Goal: Entertainment & Leisure: Consume media (video, audio)

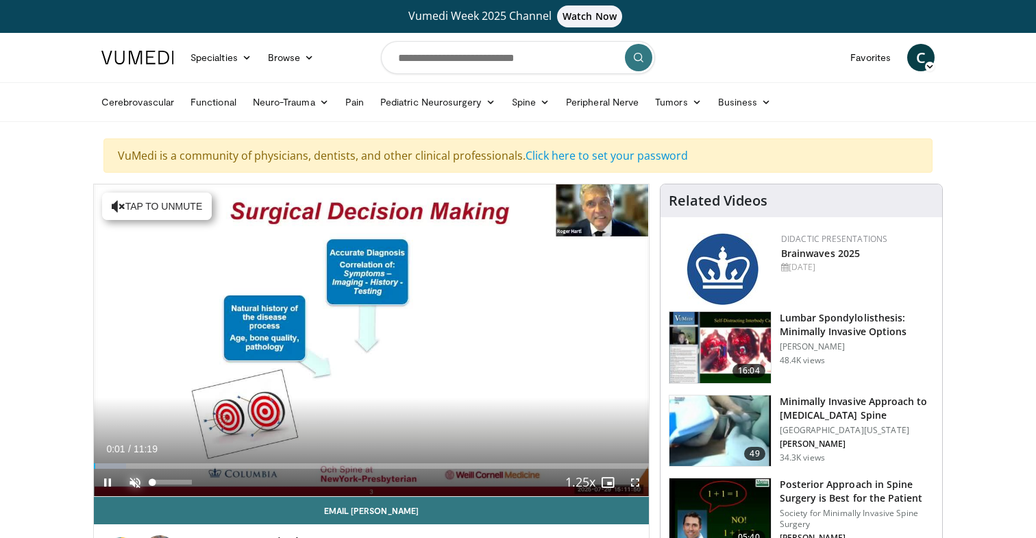
click at [132, 483] on span "Video Player" at bounding box center [134, 481] width 27 height 27
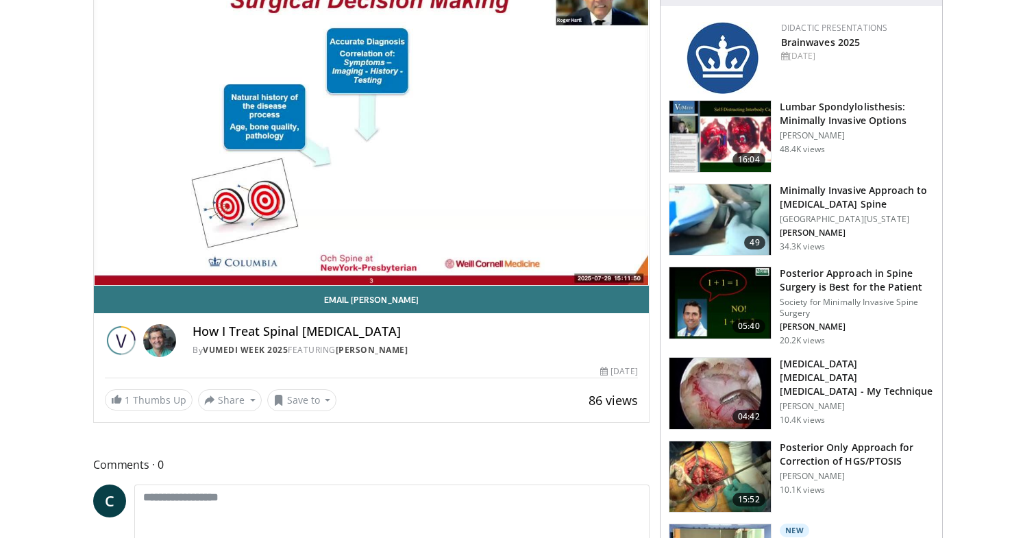
scroll to position [210, 0]
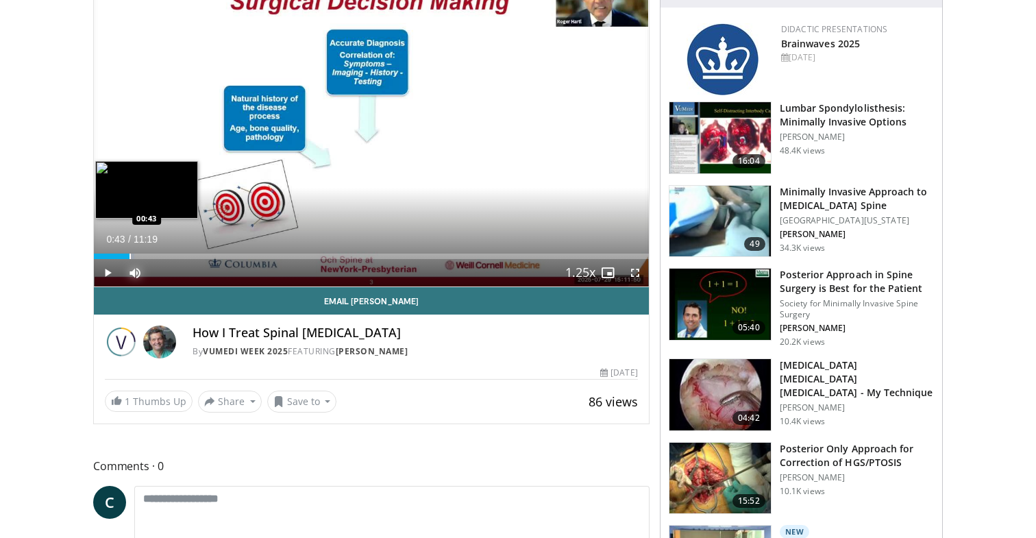
click at [129, 253] on div "Progress Bar" at bounding box center [129, 255] width 1 height 5
click at [149, 253] on div "Progress Bar" at bounding box center [149, 255] width 1 height 5
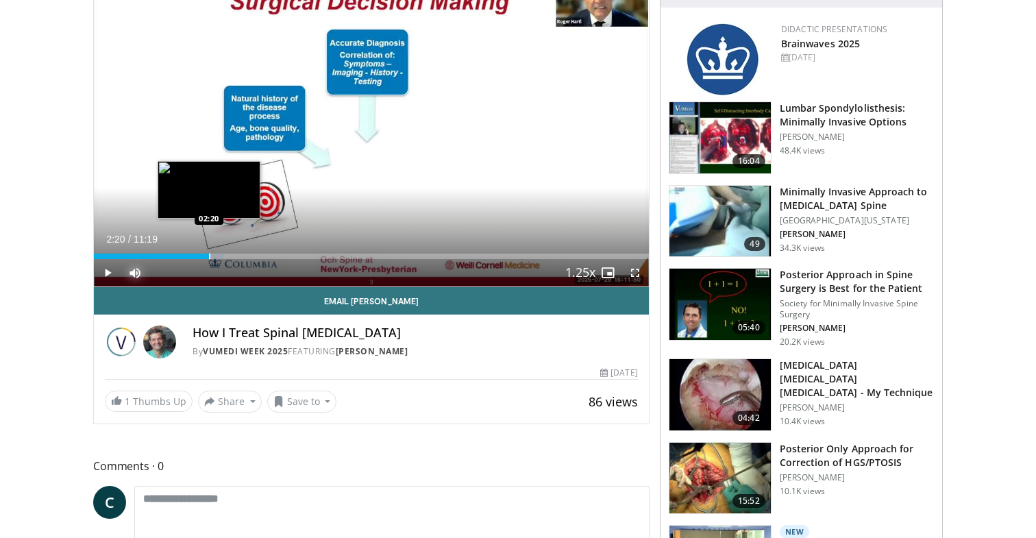
click at [209, 253] on div "Progress Bar" at bounding box center [209, 255] width 1 height 5
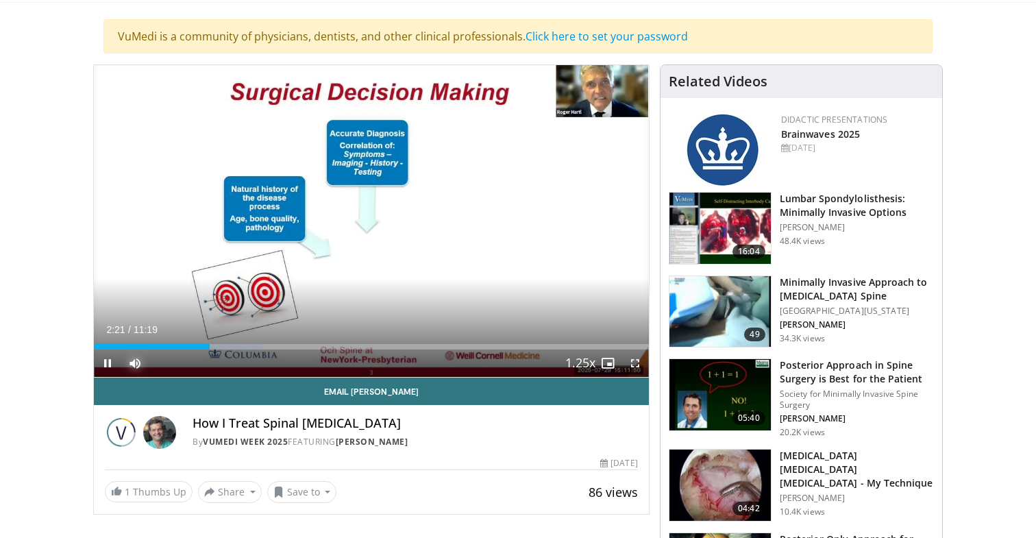
scroll to position [112, 0]
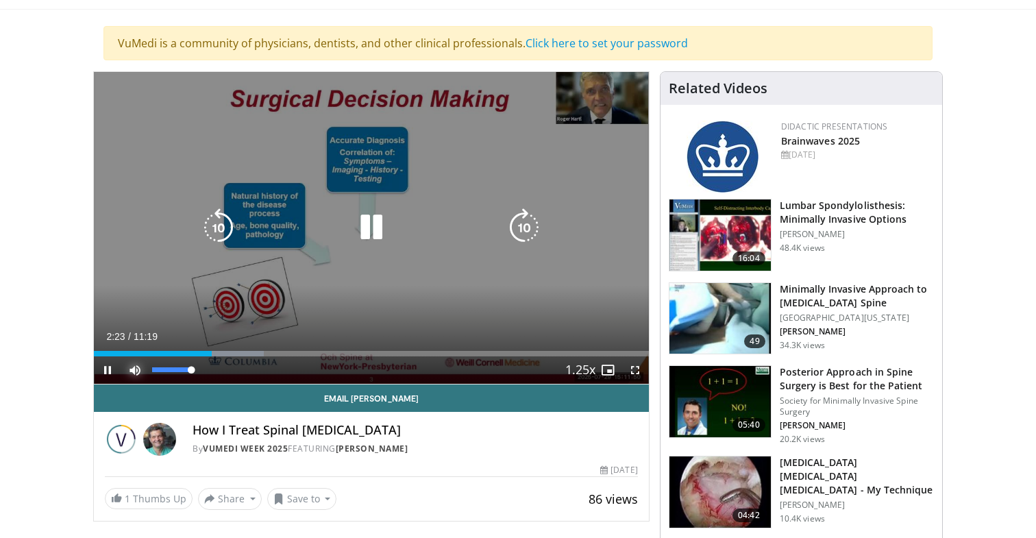
drag, startPoint x: 195, startPoint y: 368, endPoint x: 249, endPoint y: 366, distance: 54.8
click at [211, 368] on div "Mute 100%" at bounding box center [169, 369] width 96 height 27
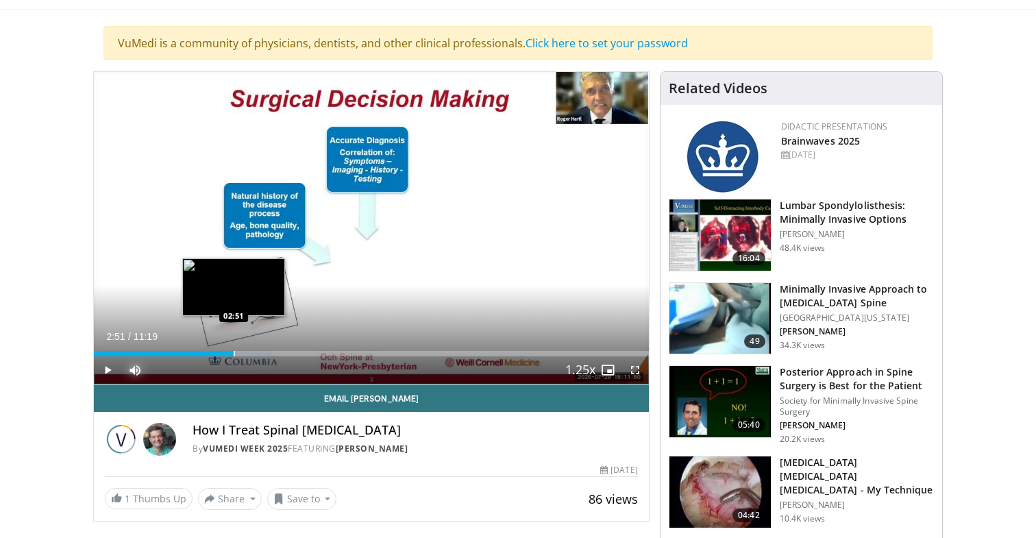
click at [234, 354] on div "Progress Bar" at bounding box center [234, 353] width 1 height 5
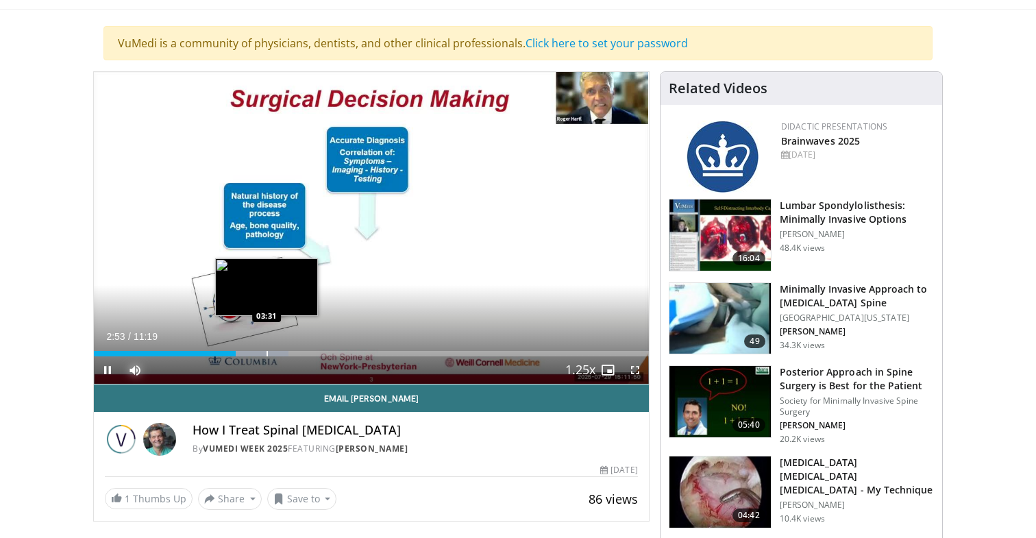
click at [264, 355] on div "Loaded : 35.05% 02:53 03:31" at bounding box center [371, 353] width 555 height 5
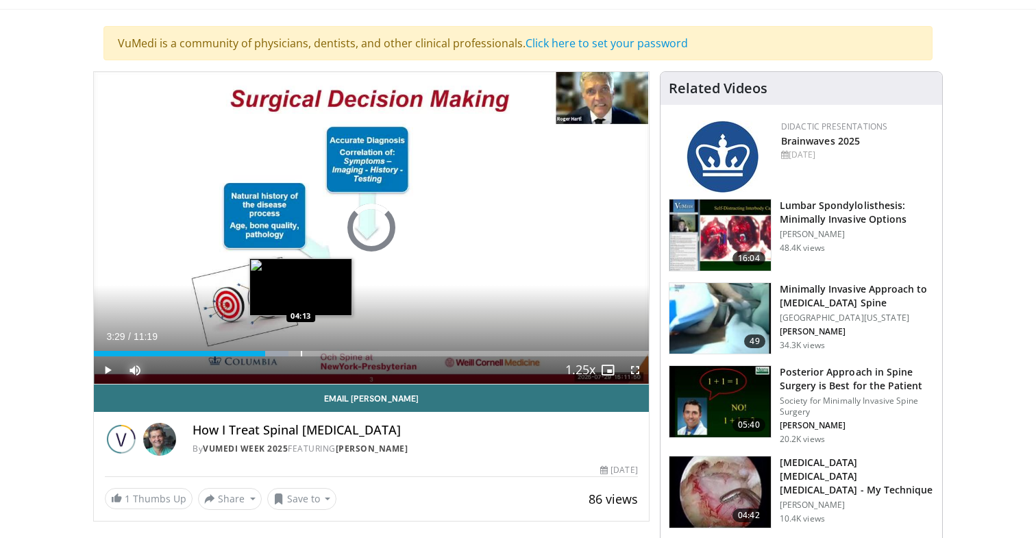
click at [301, 355] on div "Progress Bar" at bounding box center [301, 353] width 1 height 5
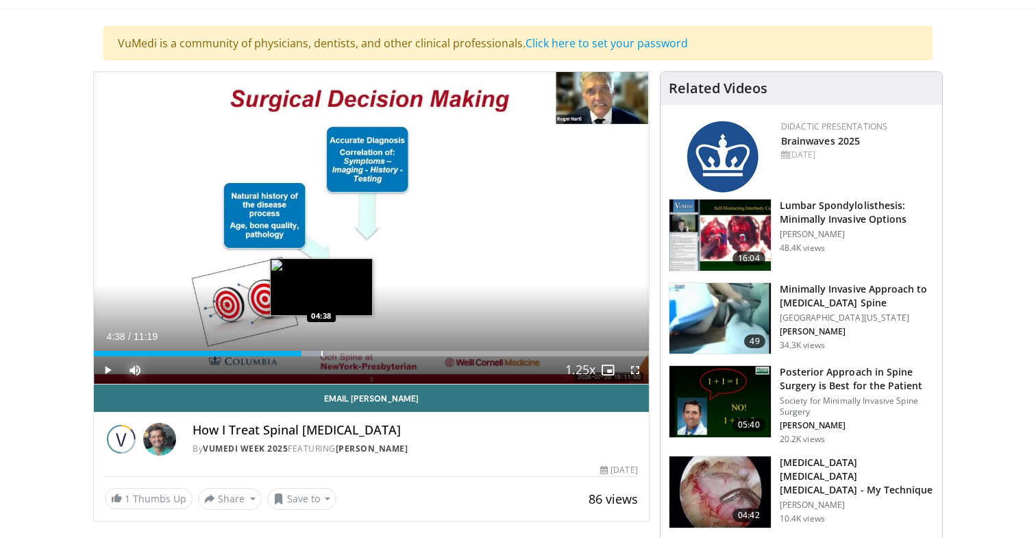
click at [321, 351] on div "Progress Bar" at bounding box center [321, 353] width 1 height 5
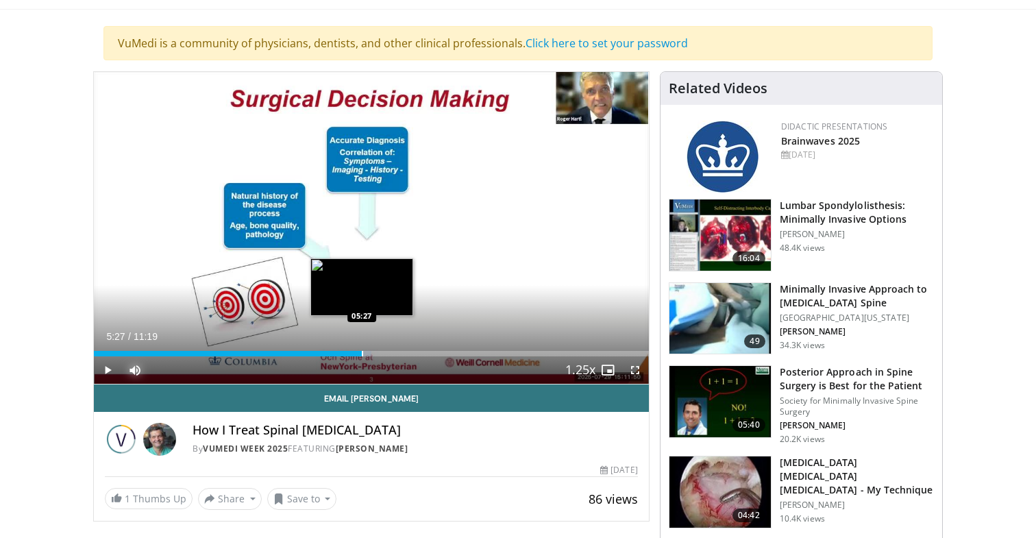
click at [362, 351] on div "Progress Bar" at bounding box center [362, 353] width 1 height 5
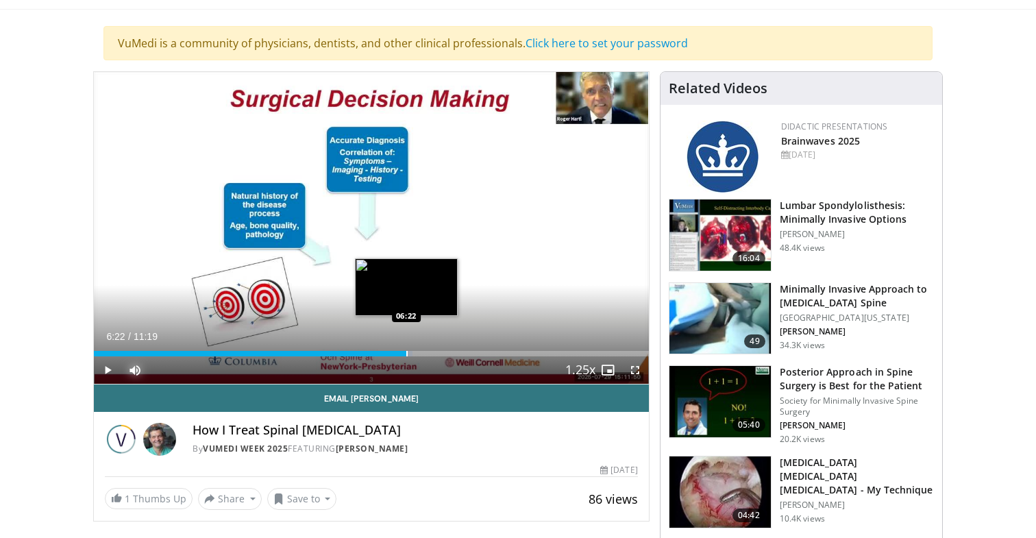
click at [406, 351] on div "Progress Bar" at bounding box center [406, 353] width 1 height 5
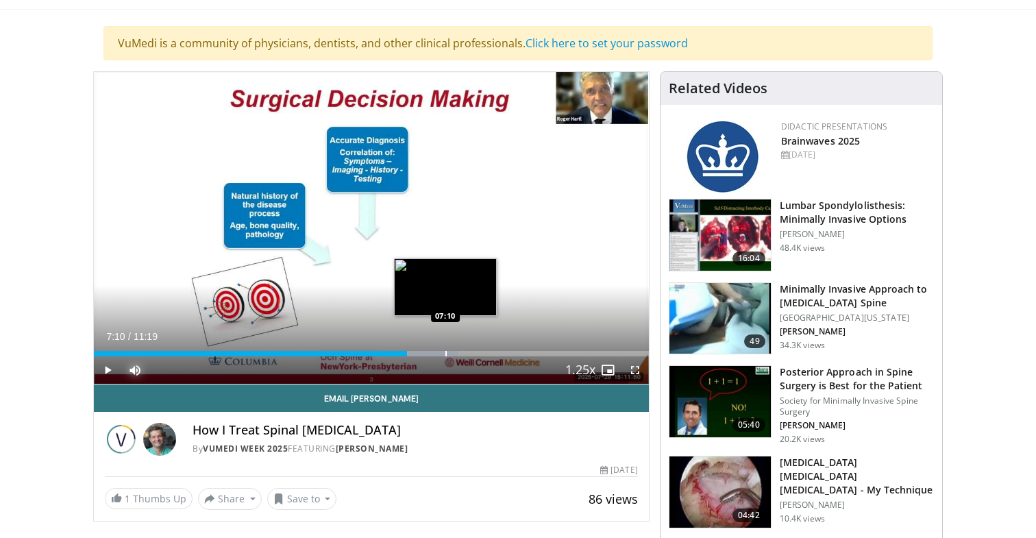
click at [445, 351] on div "Progress Bar" at bounding box center [445, 353] width 1 height 5
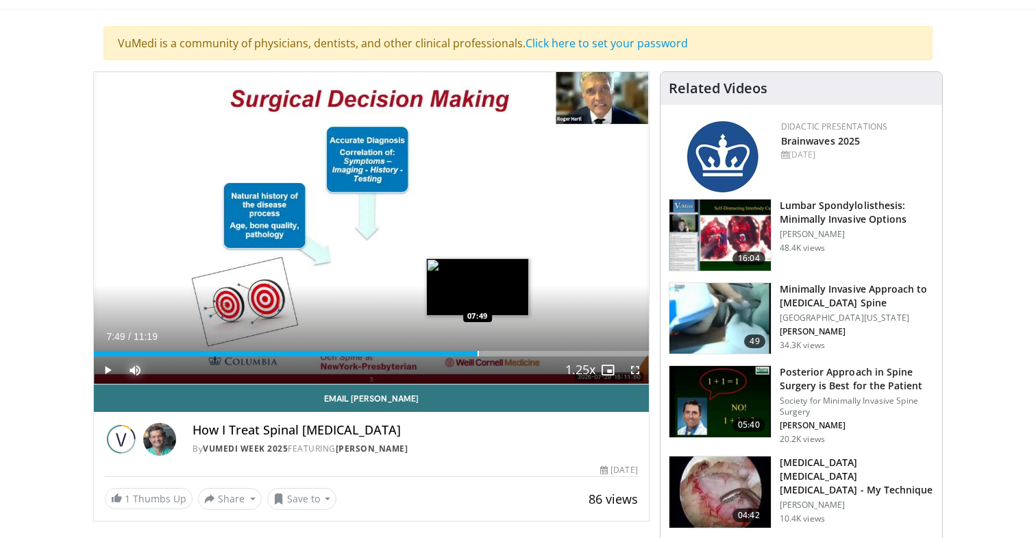
click at [477, 351] on div "Progress Bar" at bounding box center [477, 353] width 1 height 5
click at [498, 351] on div "Progress Bar" at bounding box center [498, 353] width 1 height 5
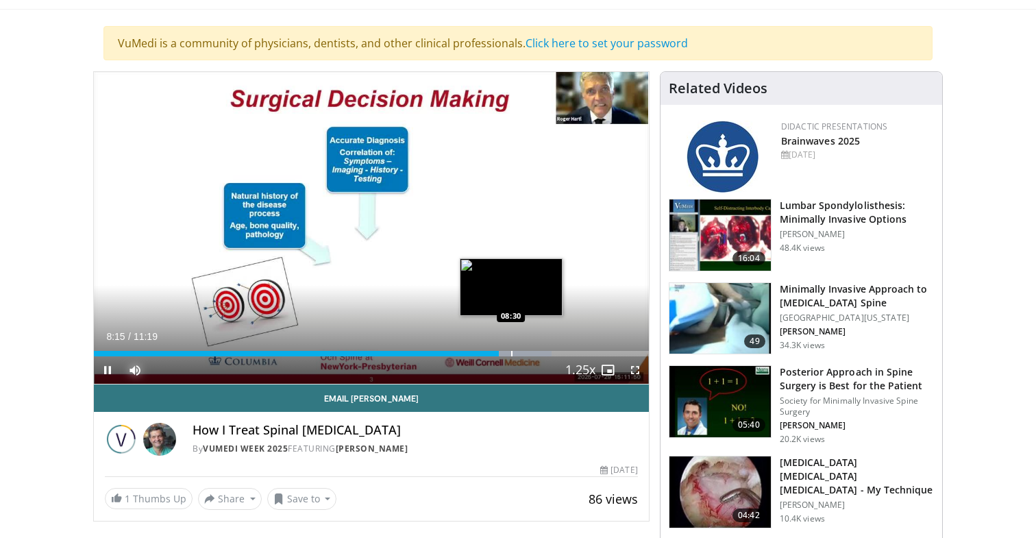
click at [511, 351] on div "Progress Bar" at bounding box center [511, 353] width 1 height 5
click at [532, 346] on div "Loaded : 84.71% 08:31 08:55" at bounding box center [371, 349] width 555 height 13
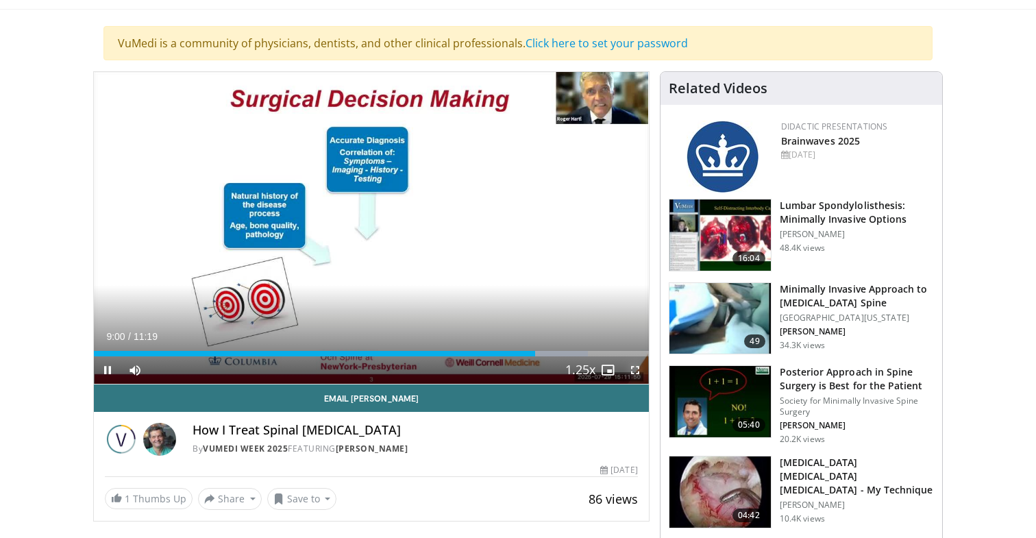
click at [633, 365] on span "Video Player" at bounding box center [634, 369] width 27 height 27
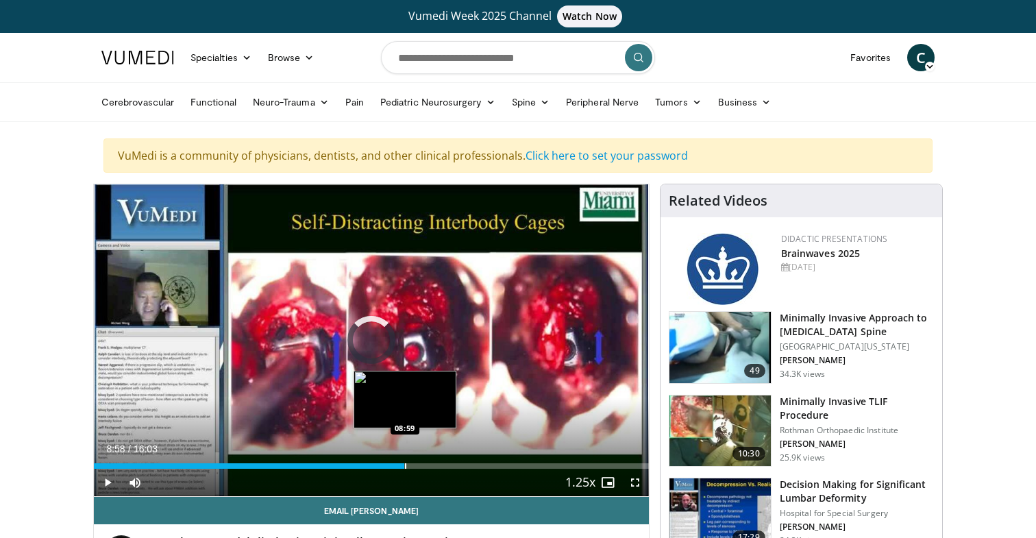
click at [404, 464] on div "Loaded : 5.18% 08:58 08:59" at bounding box center [371, 465] width 555 height 5
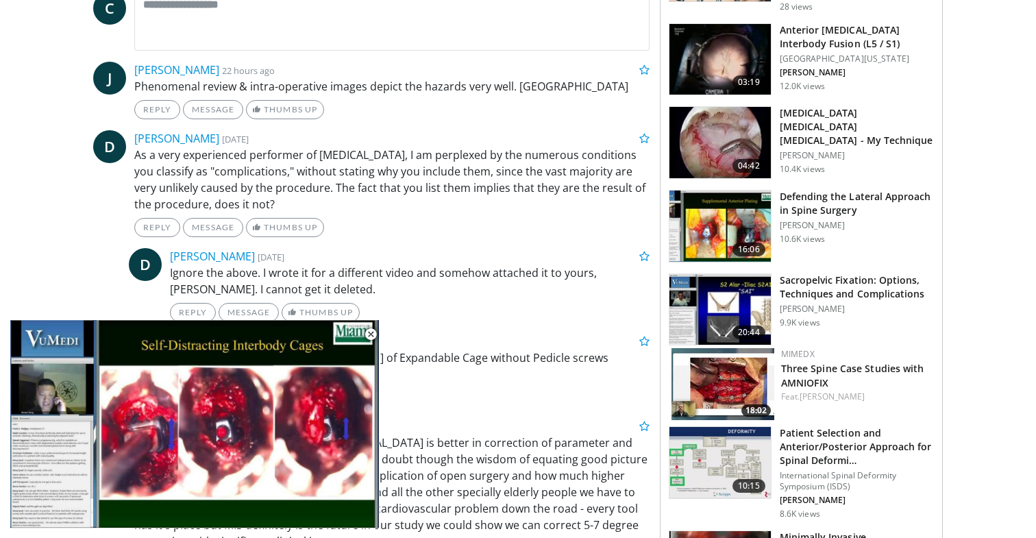
scroll to position [746, 0]
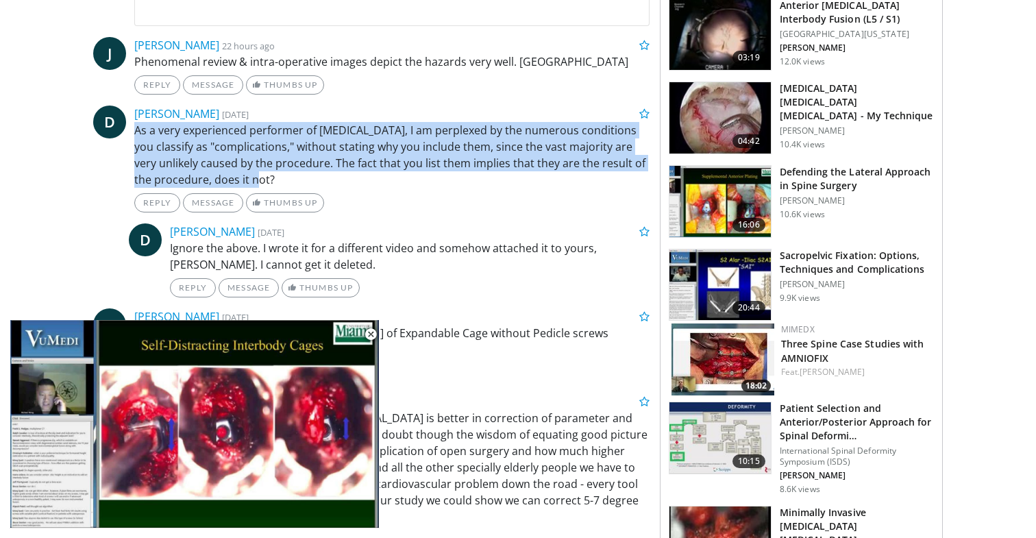
drag, startPoint x: 338, startPoint y: 115, endPoint x: 455, endPoint y: 187, distance: 137.4
click at [455, 187] on div "David Fell 1 week ago As a very experienced performer of kyphoplasty, I am perp…" at bounding box center [391, 158] width 515 height 107
drag, startPoint x: 455, startPoint y: 187, endPoint x: 368, endPoint y: 118, distance: 111.3
click at [368, 118] on div "David Fell 1 week ago As a very experienced performer of kyphoplasty, I am perp…" at bounding box center [391, 158] width 515 height 107
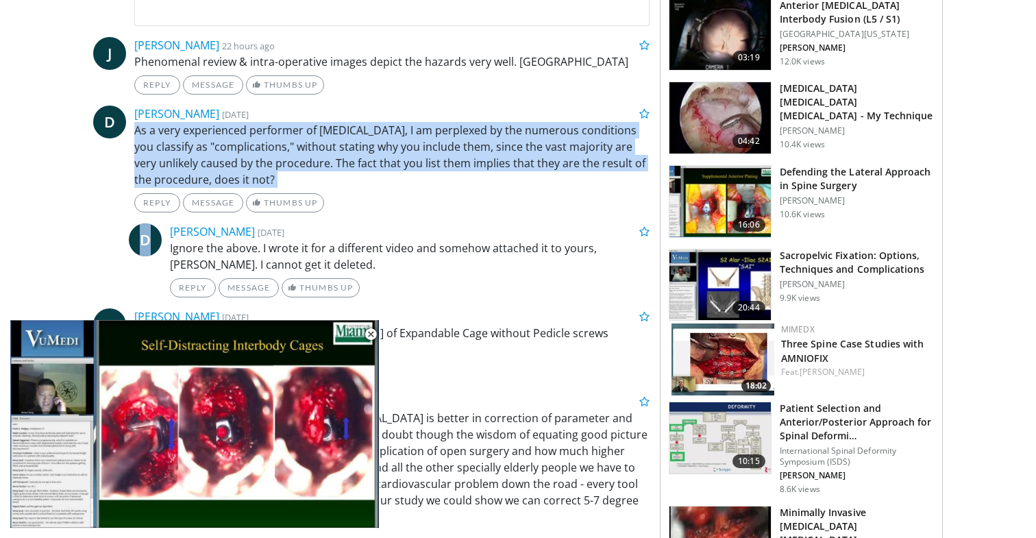
click at [366, 134] on p "As a very experienced performer of kyphoplasty, I am perplexed by the numerous …" at bounding box center [391, 155] width 515 height 66
drag, startPoint x: 362, startPoint y: 113, endPoint x: 420, endPoint y: 186, distance: 93.6
click at [420, 186] on div "David Fell 1 week ago As a very experienced performer of kyphoplasty, I am perp…" at bounding box center [391, 158] width 515 height 107
click at [420, 186] on p "As a very experienced performer of kyphoplasty, I am perplexed by the numerous …" at bounding box center [391, 155] width 515 height 66
drag, startPoint x: 420, startPoint y: 186, endPoint x: 370, endPoint y: 123, distance: 81.0
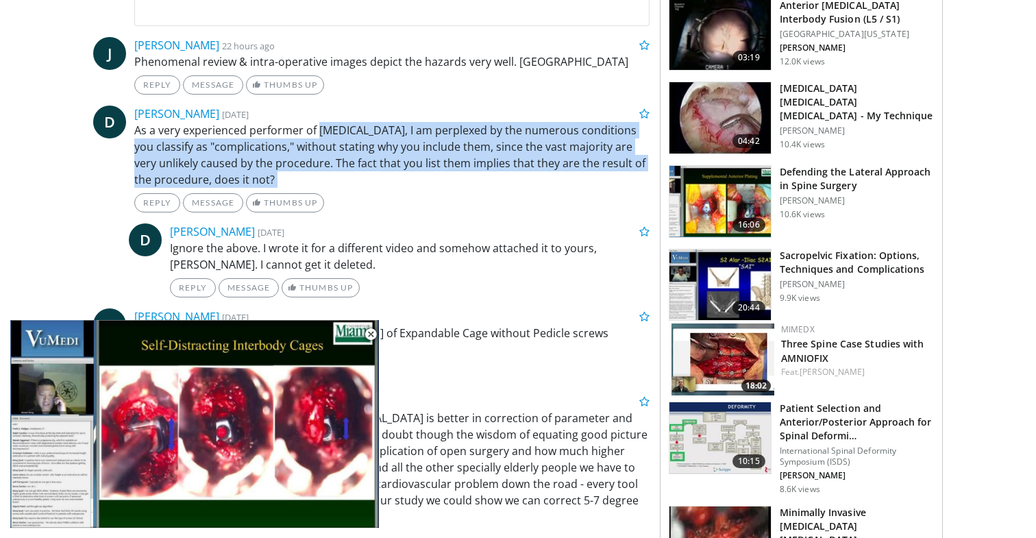
click at [370, 123] on p "As a very experienced performer of kyphoplasty, I am perplexed by the numerous …" at bounding box center [391, 155] width 515 height 66
drag, startPoint x: 370, startPoint y: 116, endPoint x: 444, endPoint y: 188, distance: 103.2
click at [444, 188] on div "David Fell 1 week ago As a very experienced performer of kyphoplasty, I am perp…" at bounding box center [391, 158] width 515 height 107
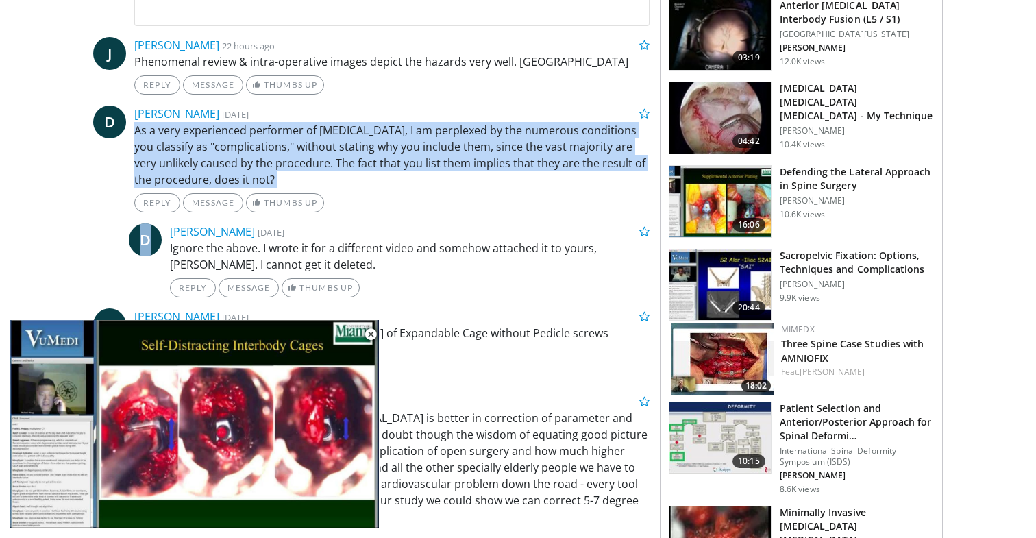
drag, startPoint x: 444, startPoint y: 188, endPoint x: 373, endPoint y: 118, distance: 99.3
click at [373, 118] on div "David Fell 1 week ago As a very experienced performer of kyphoplasty, I am perp…" at bounding box center [391, 158] width 515 height 107
click at [369, 129] on p "As a very experienced performer of kyphoplasty, I am perplexed by the numerous …" at bounding box center [391, 155] width 515 height 66
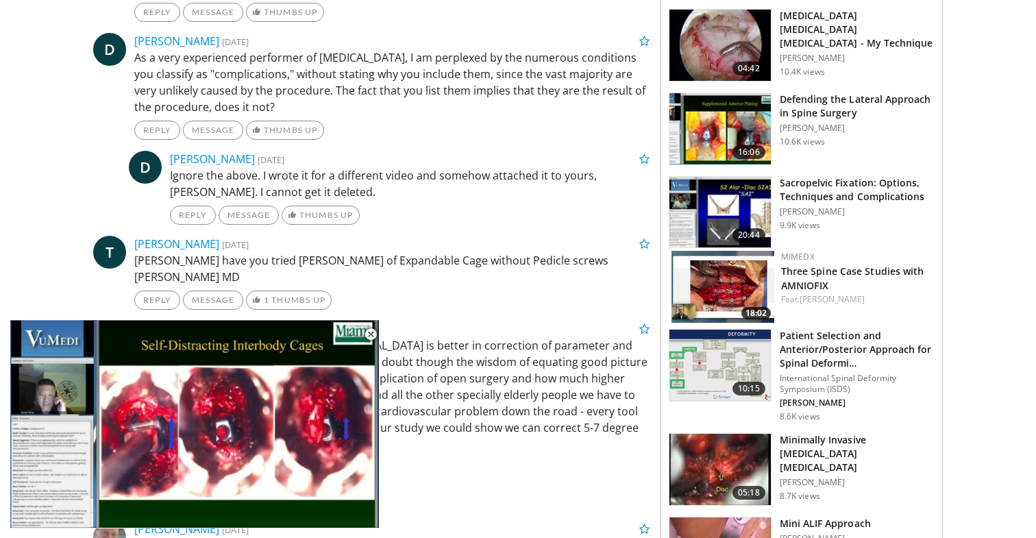
scroll to position [819, 0]
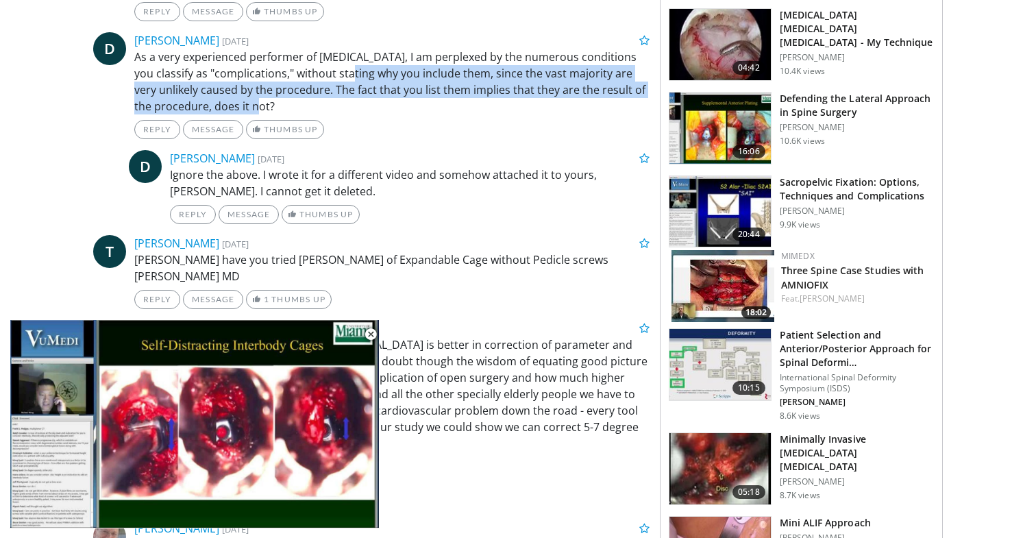
drag, startPoint x: 370, startPoint y: 100, endPoint x: 342, endPoint y: 61, distance: 48.1
click at [343, 62] on p "As a very experienced performer of kyphoplasty, I am perplexed by the numerous …" at bounding box center [391, 82] width 515 height 66
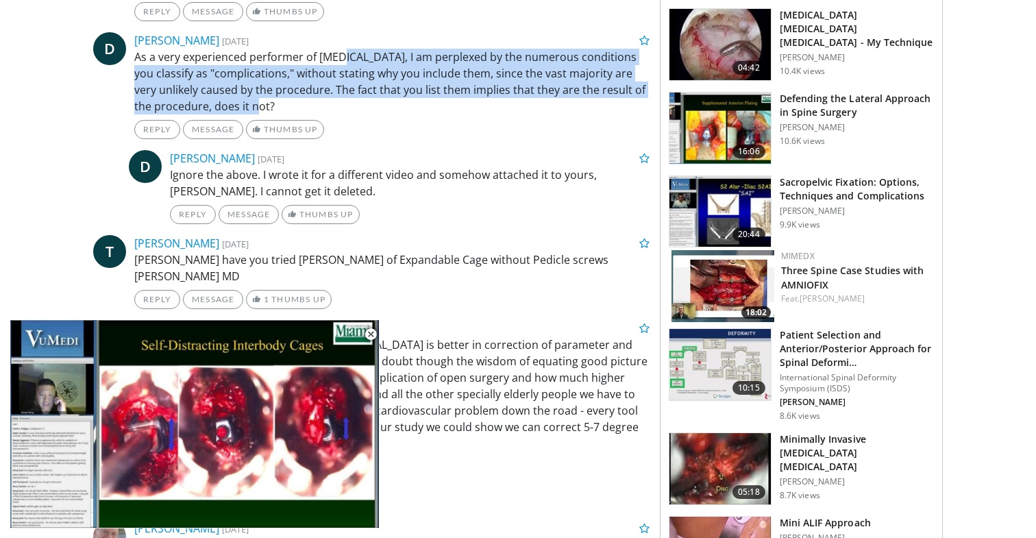
click at [342, 61] on p "As a very experienced performer of kyphoplasty, I am perplexed by the numerous …" at bounding box center [391, 82] width 515 height 66
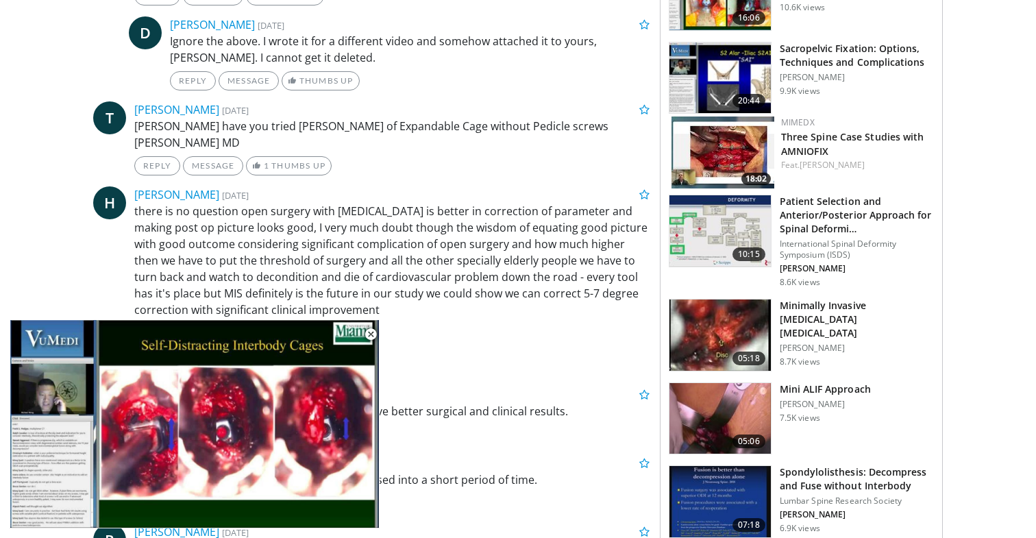
scroll to position [958, 0]
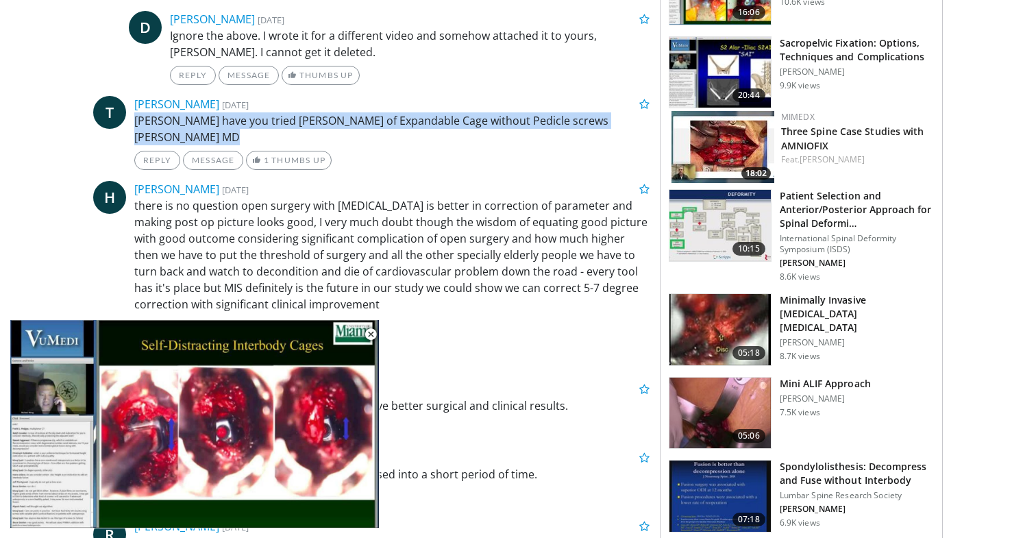
drag, startPoint x: 362, startPoint y: 105, endPoint x: 393, endPoint y: 133, distance: 41.8
click at [393, 133] on div "Tariq Siddiqi 1 year, 11 months ago Dr Wang have you tried Wenzel Spine of Expa…" at bounding box center [391, 133] width 515 height 74
click at [393, 133] on p "Dr Wang have you tried Wenzel Spine of Expandable Cage without Pedicle screws T…" at bounding box center [391, 128] width 515 height 33
drag, startPoint x: 393, startPoint y: 133, endPoint x: 373, endPoint y: 112, distance: 29.1
click at [373, 112] on p "Dr Wang have you tried Wenzel Spine of Expandable Cage without Pedicle screws T…" at bounding box center [391, 128] width 515 height 33
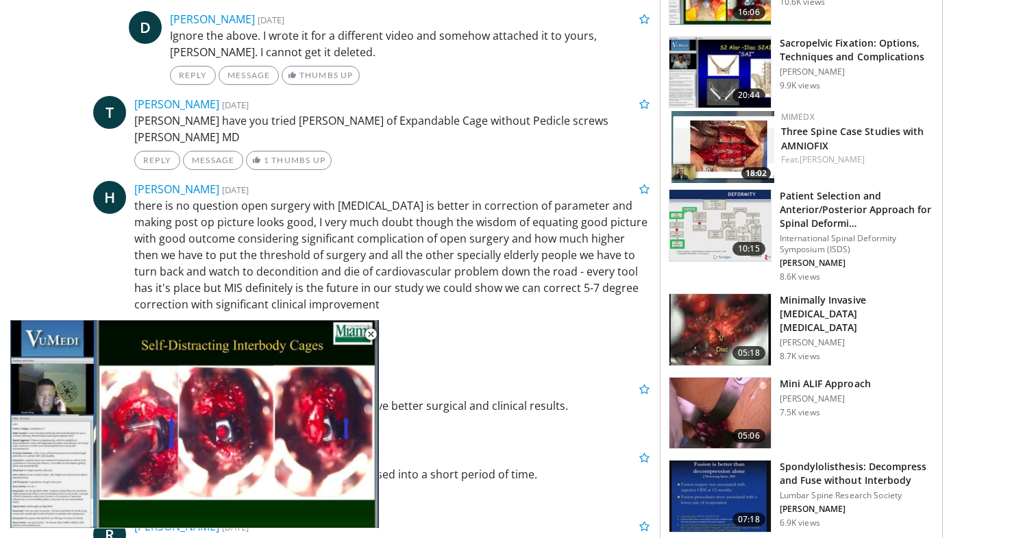
click at [373, 112] on p "Dr Wang have you tried Wenzel Spine of Expandable Cage without Pedicle screws T…" at bounding box center [391, 128] width 515 height 33
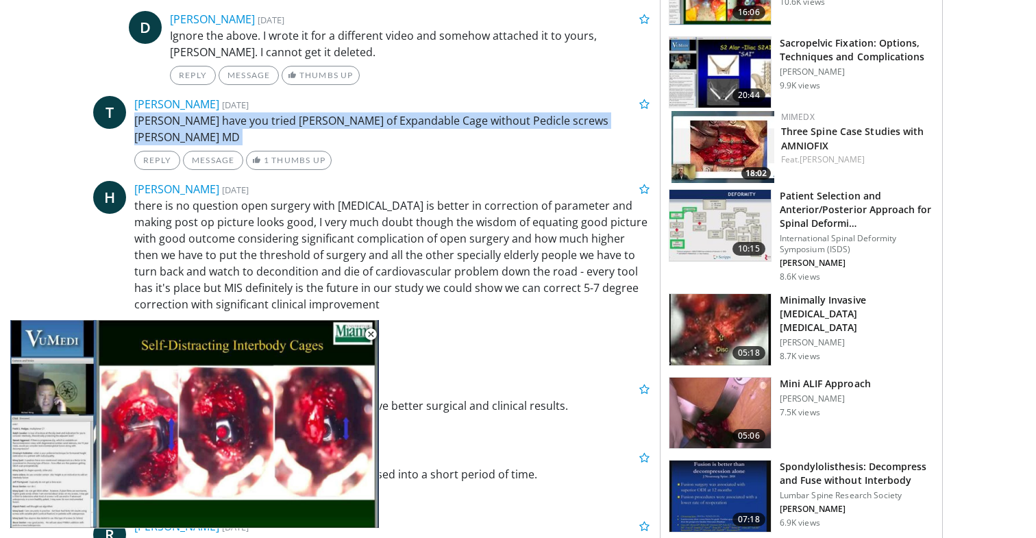
drag, startPoint x: 373, startPoint y: 112, endPoint x: 397, endPoint y: 140, distance: 37.4
click at [397, 140] on p "Dr Wang have you tried Wenzel Spine of Expandable Cage without Pedicle screws T…" at bounding box center [391, 128] width 515 height 33
drag, startPoint x: 397, startPoint y: 140, endPoint x: 360, endPoint y: 105, distance: 51.3
click at [360, 105] on div "Tariq Siddiqi 1 year, 11 months ago Dr Wang have you tried Wenzel Spine of Expa…" at bounding box center [391, 133] width 515 height 74
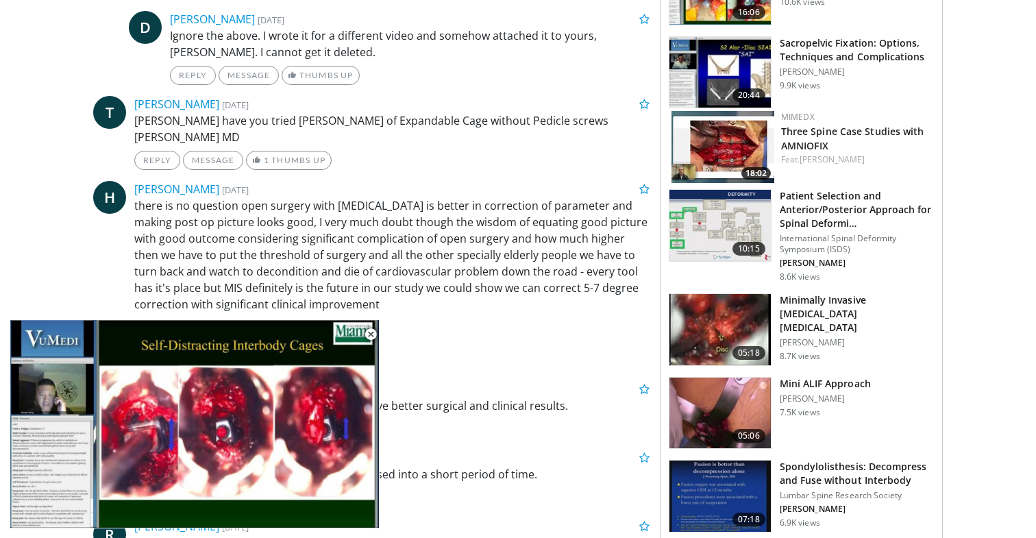
click at [360, 105] on div "Tariq Siddiqi 1 year, 11 months ago" at bounding box center [392, 104] width 536 height 16
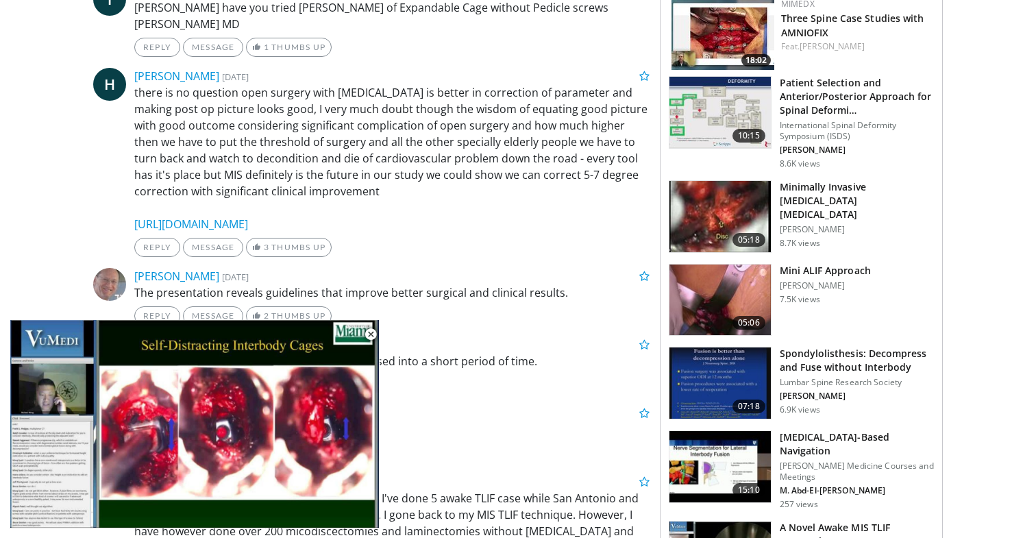
scroll to position [1068, 0]
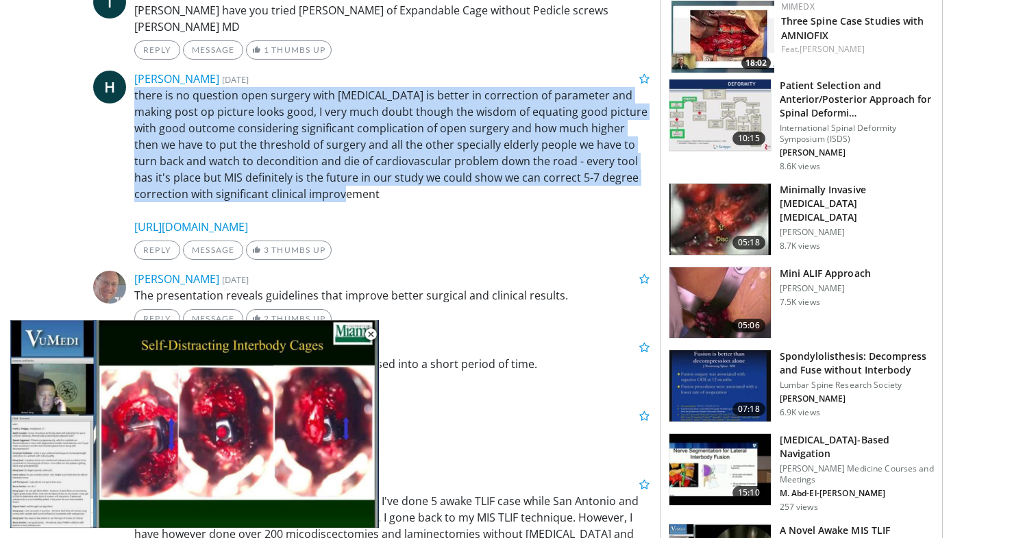
drag, startPoint x: 364, startPoint y: 85, endPoint x: 467, endPoint y: 197, distance: 152.7
click at [467, 197] on div "Hamid Abbasi 4 years, 8 months ago there is no question open surgery with Osteo…" at bounding box center [391, 165] width 515 height 189
click at [467, 197] on p "there is no question open surgery with Osteotomy is better in correction of par…" at bounding box center [391, 161] width 515 height 148
drag, startPoint x: 467, startPoint y: 197, endPoint x: 382, endPoint y: 89, distance: 138.0
click at [382, 88] on p "there is no question open surgery with Osteotomy is better in correction of par…" at bounding box center [391, 161] width 515 height 148
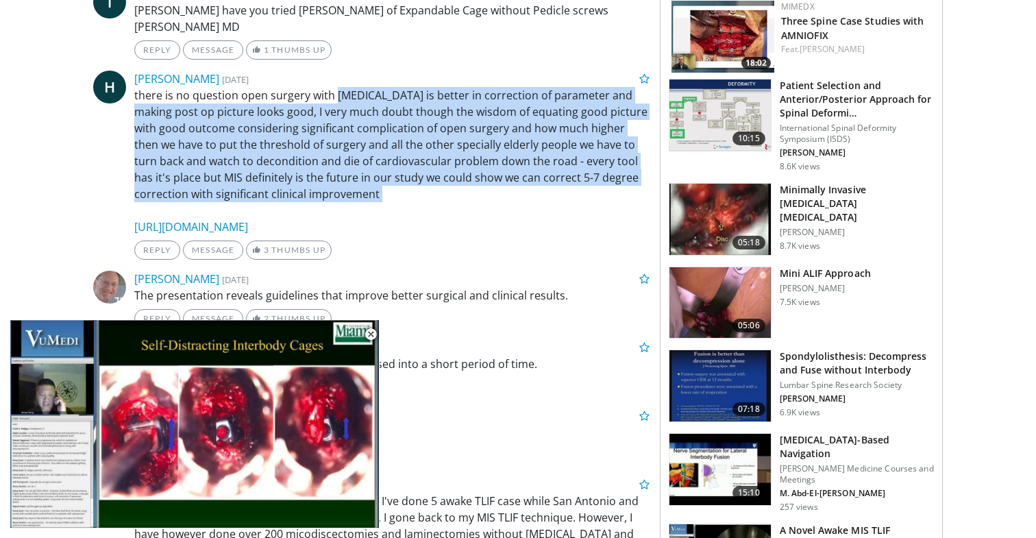
click at [382, 89] on p "there is no question open surgery with Osteotomy is better in correction of par…" at bounding box center [391, 161] width 515 height 148
drag, startPoint x: 382, startPoint y: 85, endPoint x: 482, endPoint y: 195, distance: 148.8
click at [482, 195] on div "Hamid Abbasi 4 years, 8 months ago there is no question open surgery with Osteo…" at bounding box center [391, 165] width 515 height 189
click at [482, 195] on p "there is no question open surgery with Osteotomy is better in correction of par…" at bounding box center [391, 161] width 515 height 148
drag, startPoint x: 482, startPoint y: 195, endPoint x: 382, endPoint y: 75, distance: 156.5
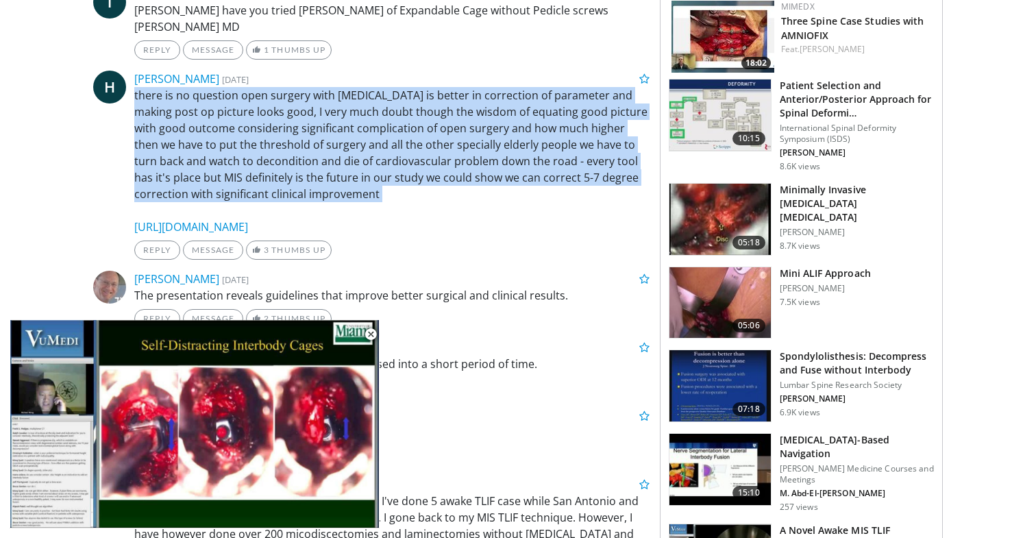
click at [382, 75] on div "Hamid Abbasi 4 years, 8 months ago there is no question open surgery with Osteo…" at bounding box center [391, 165] width 515 height 189
click at [382, 106] on p "there is no question open surgery with Osteotomy is better in correction of par…" at bounding box center [391, 161] width 515 height 148
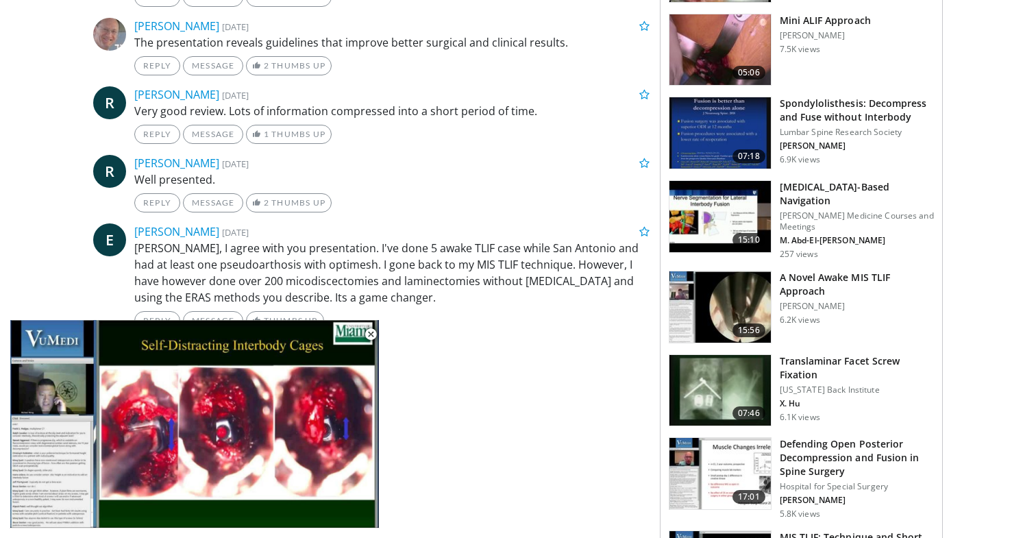
scroll to position [1533, 0]
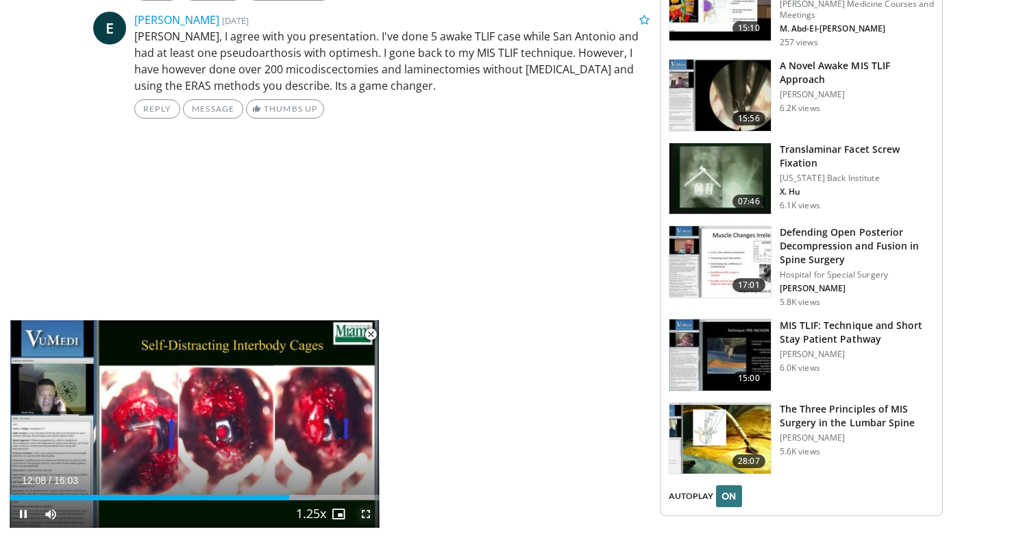
click at [364, 517] on span "Video Player" at bounding box center [365, 513] width 27 height 27
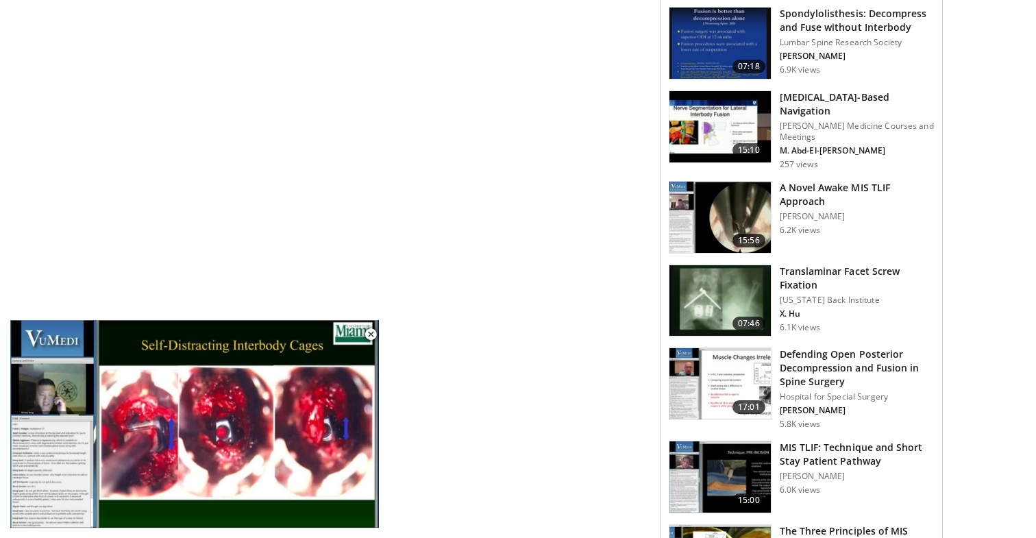
scroll to position [1426, 0]
